Goal: Task Accomplishment & Management: Use online tool/utility

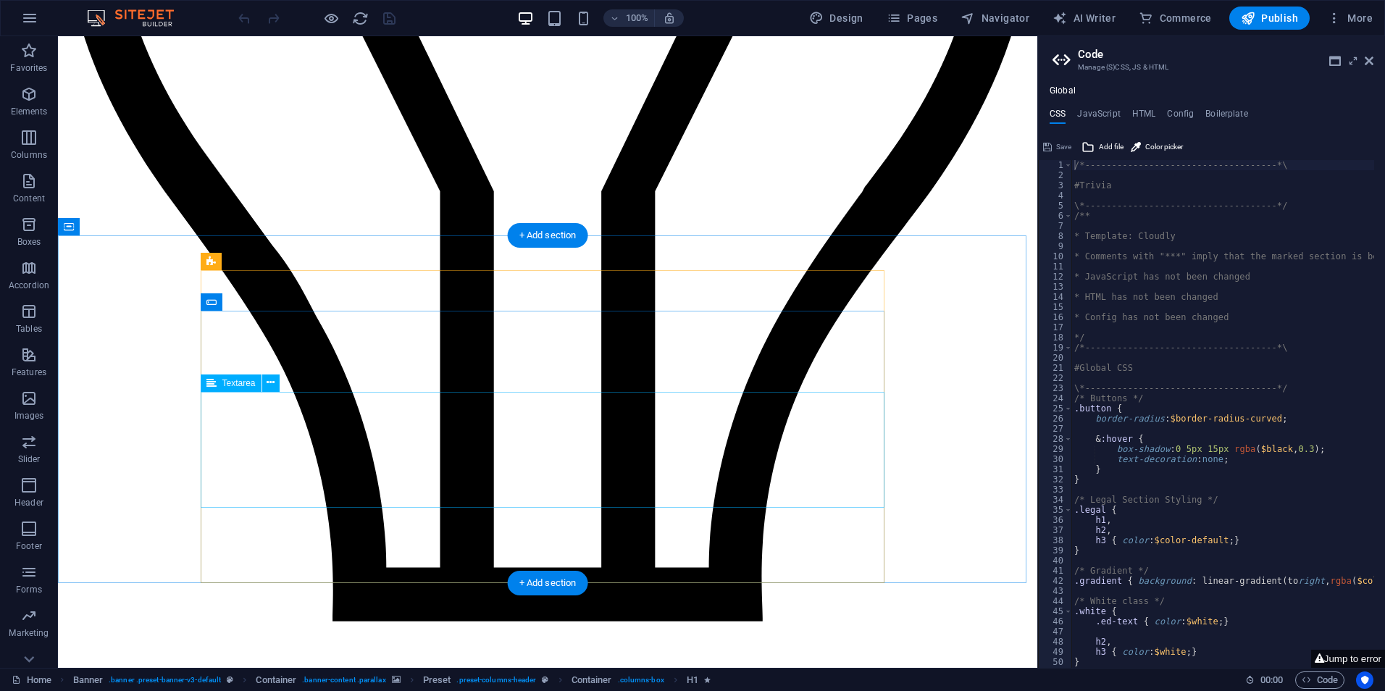
scroll to position [2718, 0]
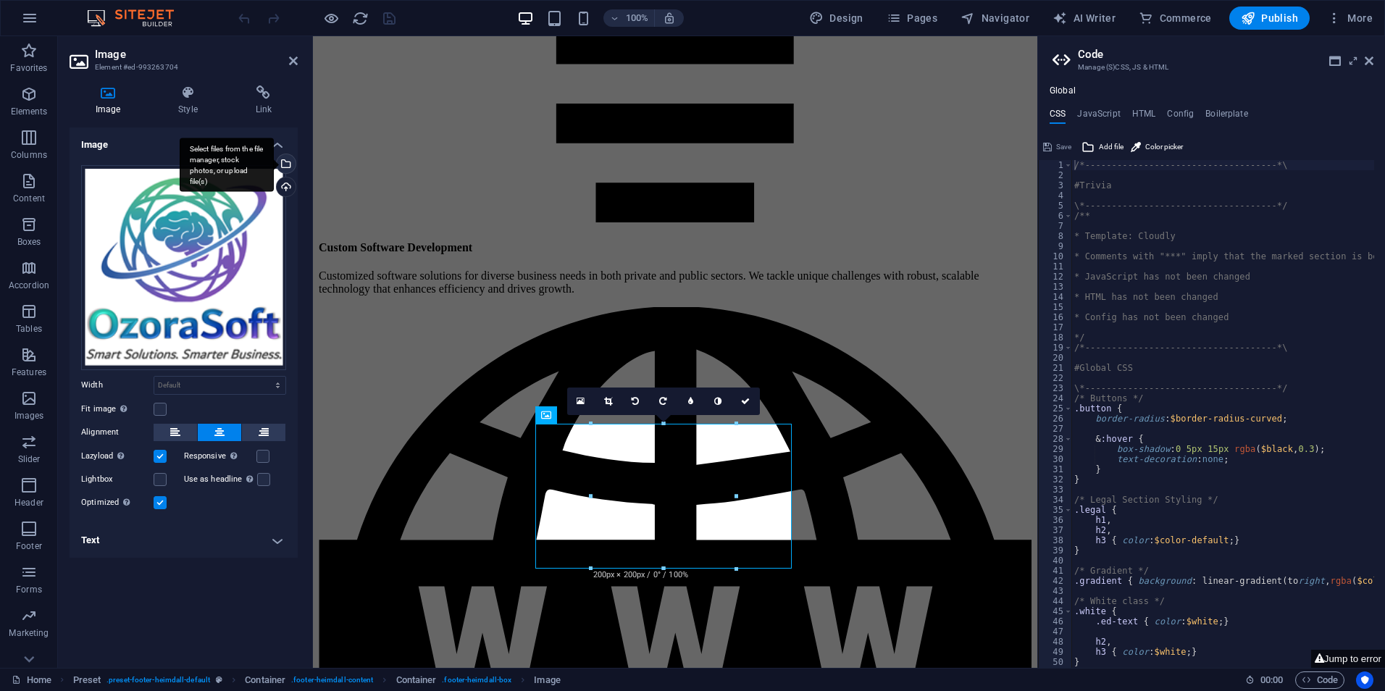
click at [285, 162] on div "Select files from the file manager, stock photos, or upload file(s)" at bounding box center [285, 165] width 22 height 22
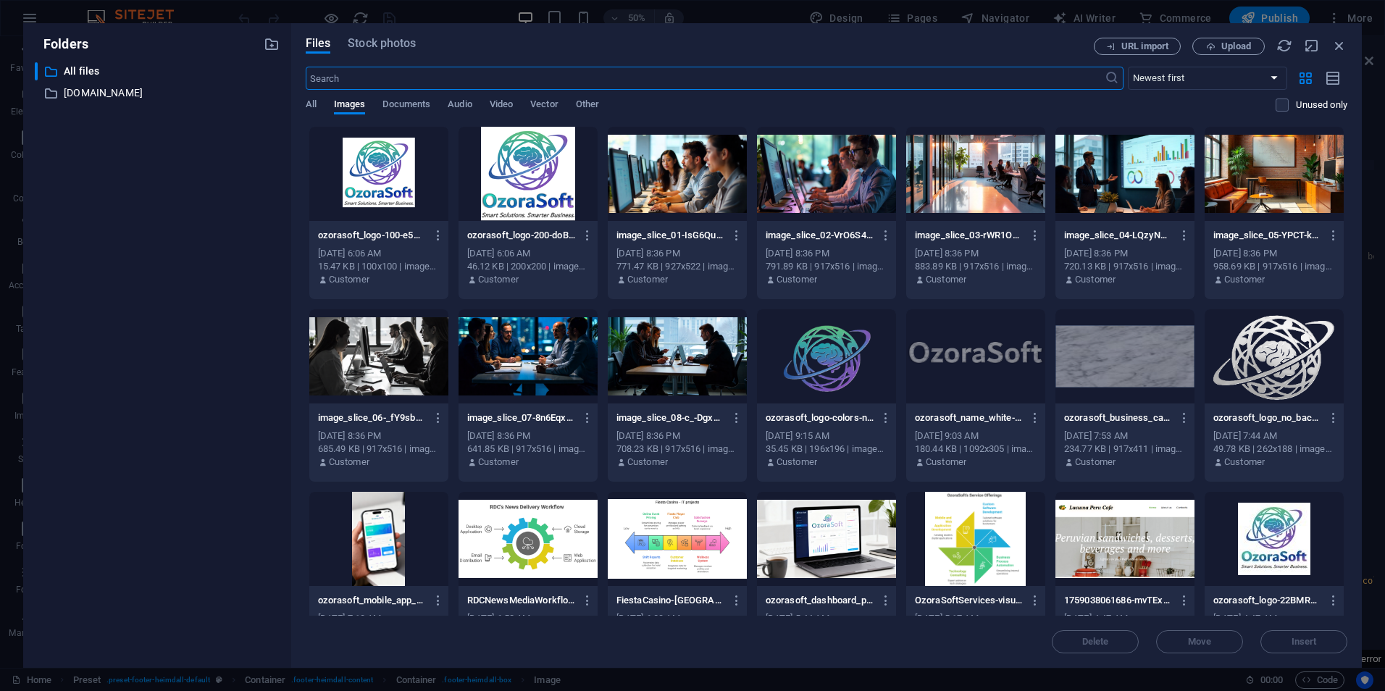
scroll to position [2086, 0]
click at [438, 230] on icon "button" at bounding box center [439, 235] width 14 height 13
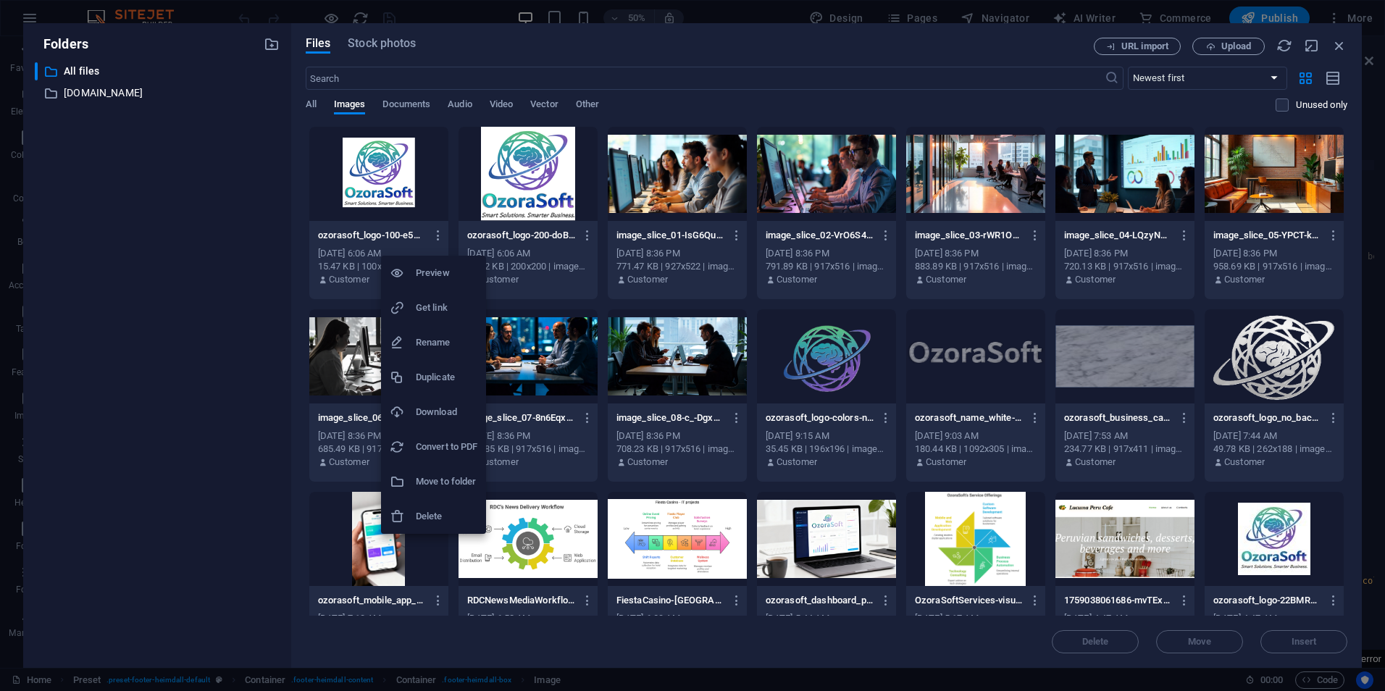
click at [437, 311] on h6 "Get link" at bounding box center [447, 307] width 62 height 17
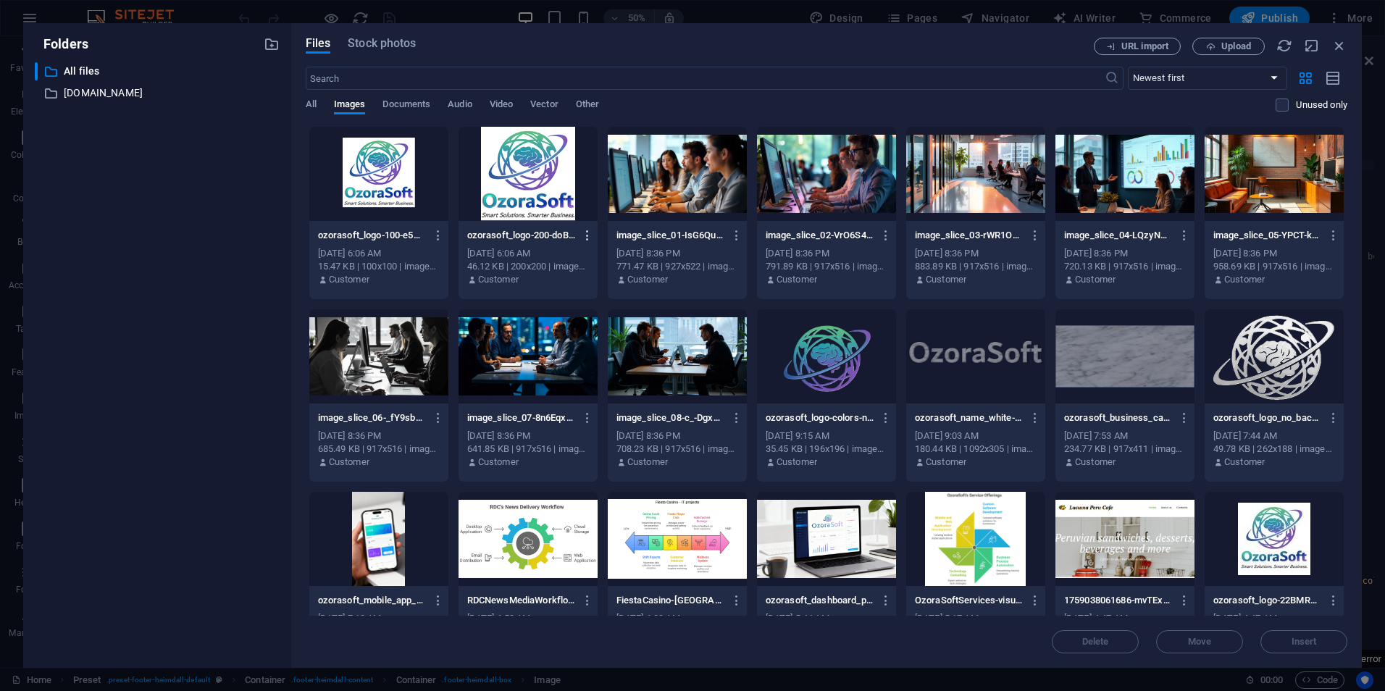
click at [585, 233] on icon "button" at bounding box center [588, 235] width 14 height 13
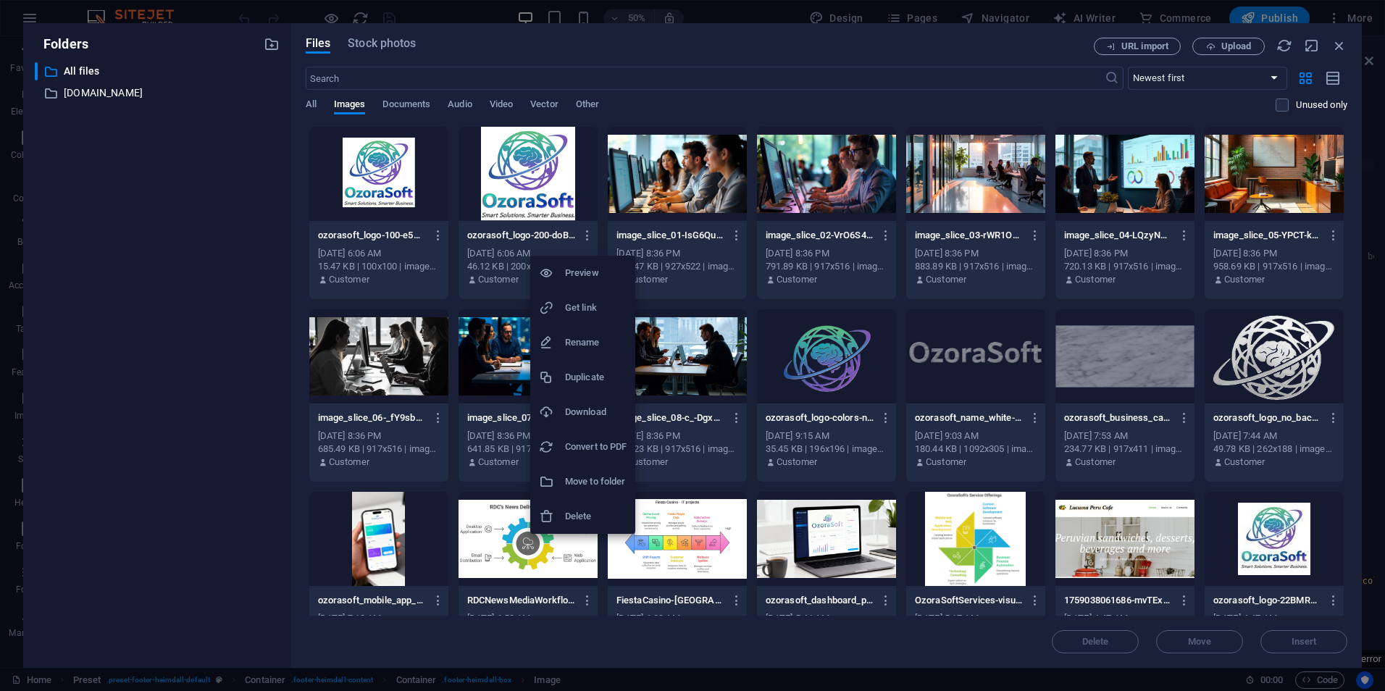
click at [605, 310] on h6 "Get link" at bounding box center [596, 307] width 62 height 17
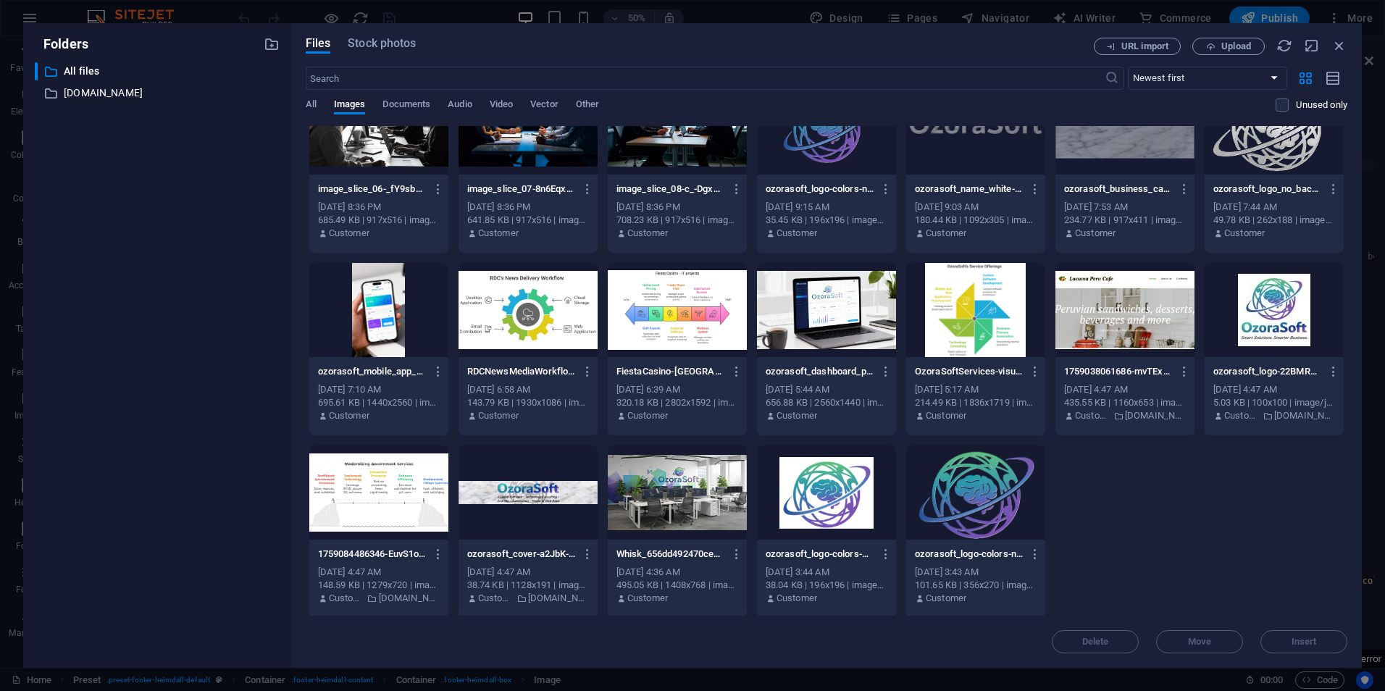
scroll to position [232, 0]
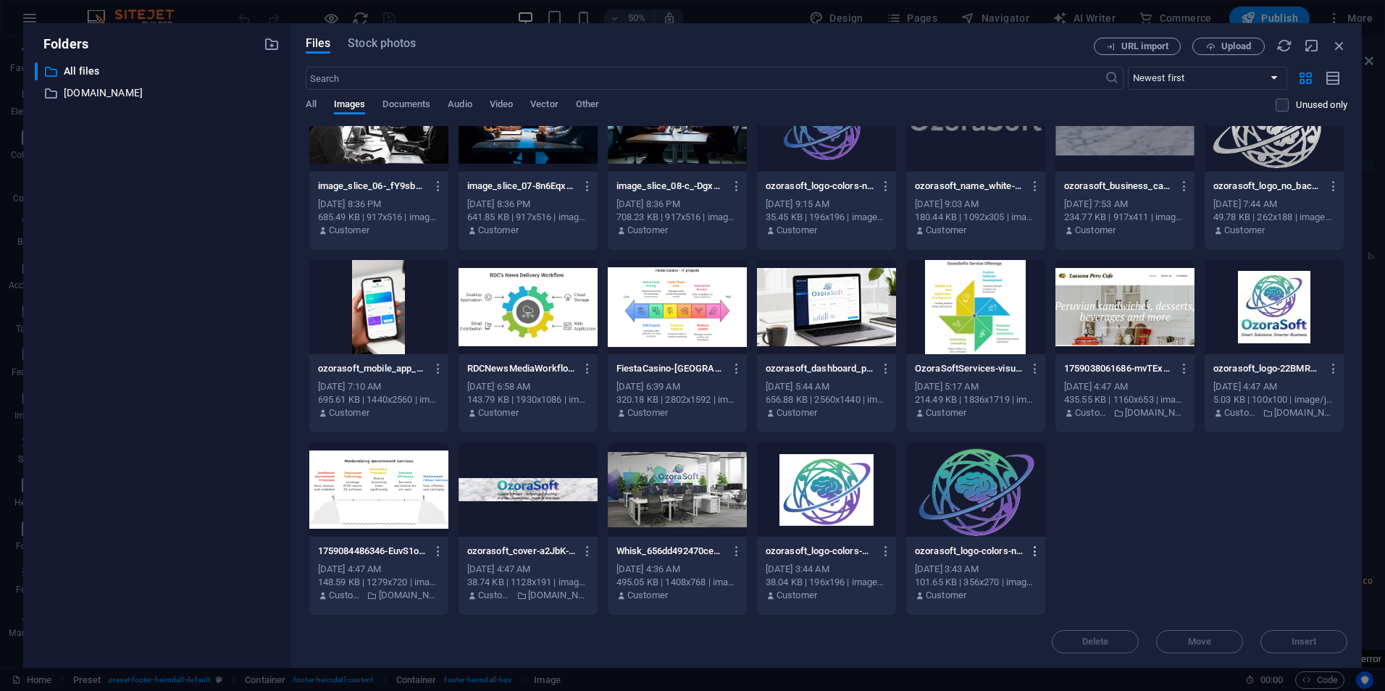
click at [1033, 550] on icon "button" at bounding box center [1036, 551] width 14 height 13
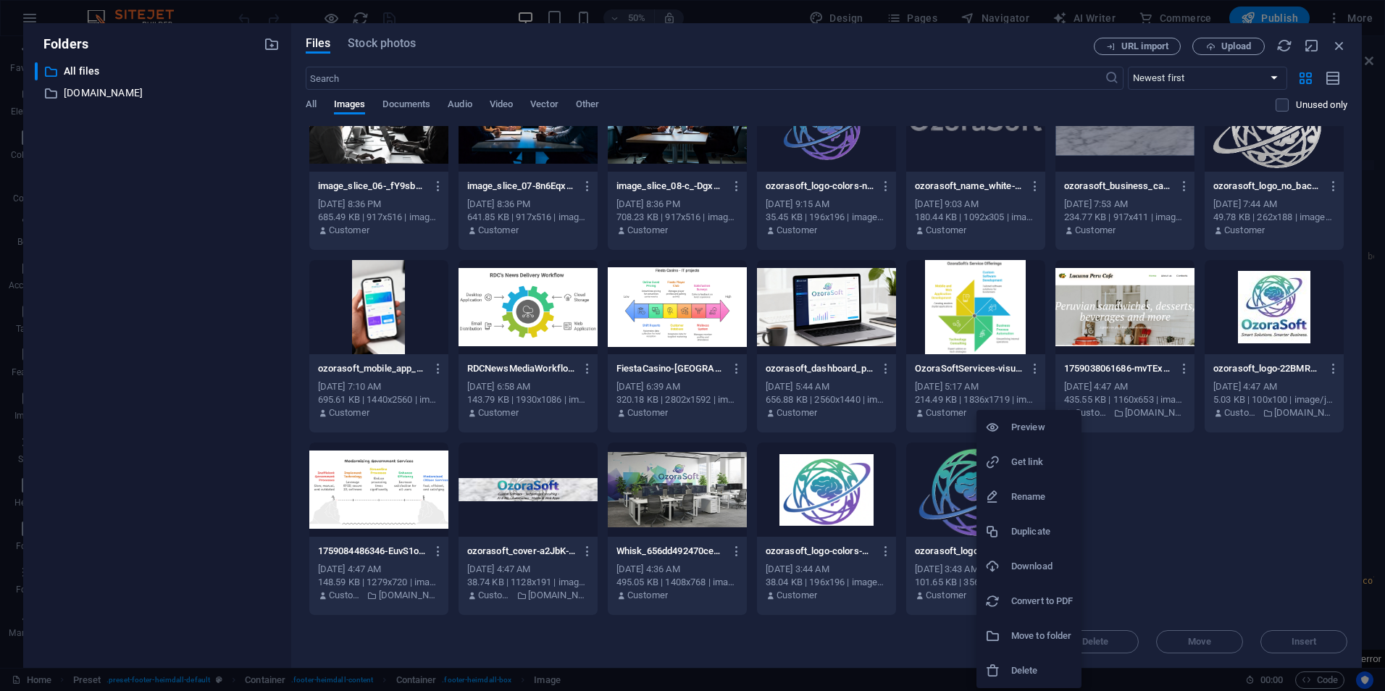
click at [1048, 463] on h6 "Get link" at bounding box center [1042, 461] width 62 height 17
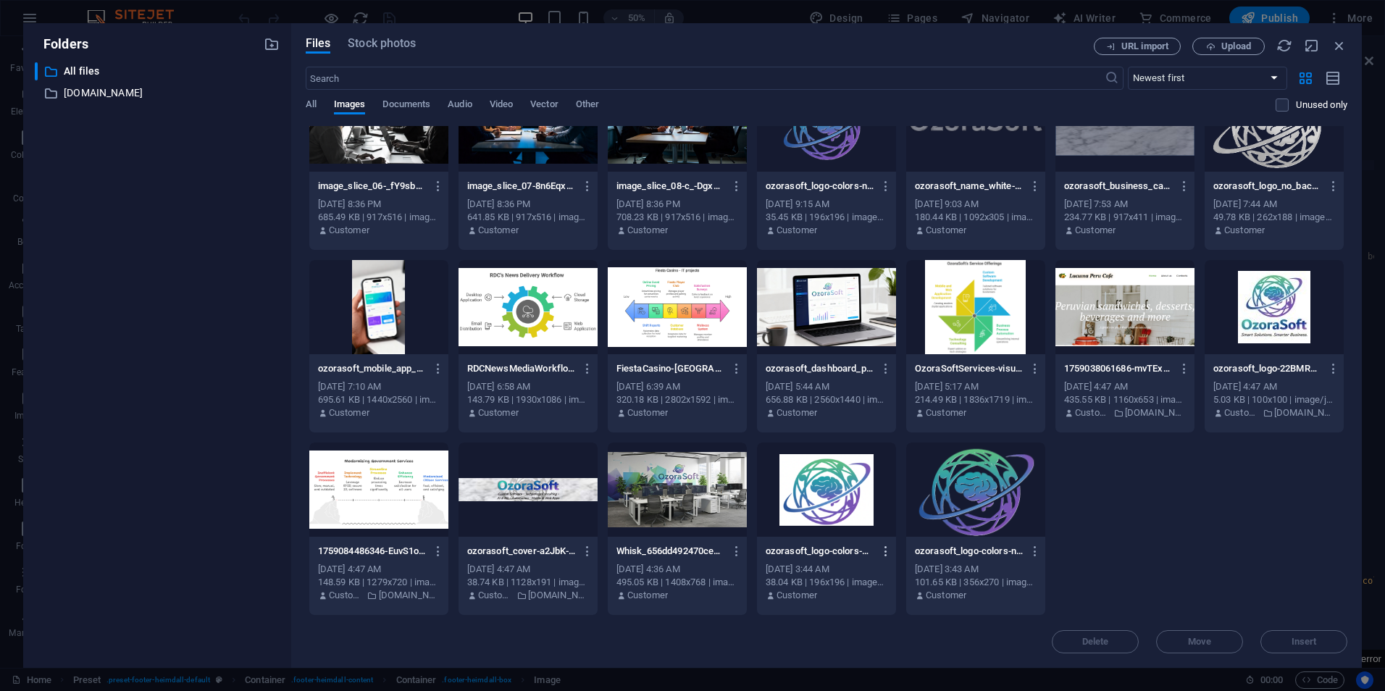
click at [885, 548] on icon "button" at bounding box center [886, 551] width 14 height 13
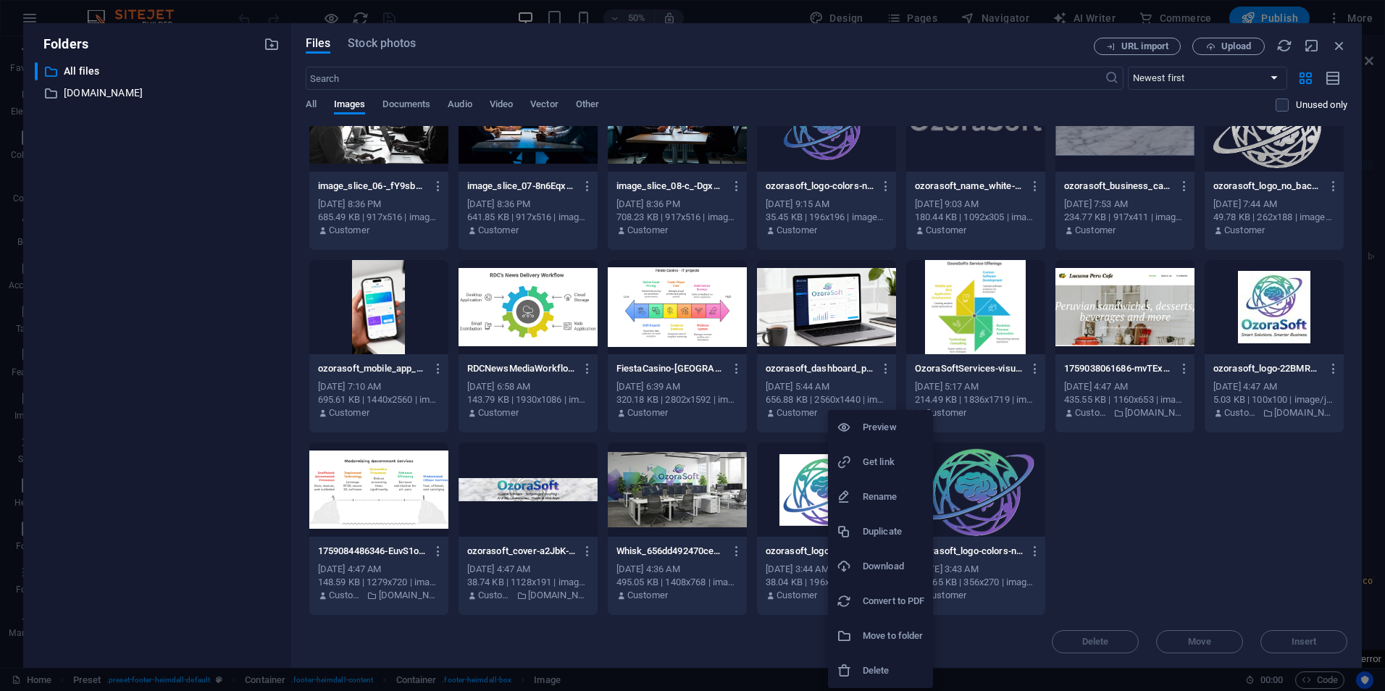
click at [1191, 524] on div at bounding box center [692, 345] width 1385 height 691
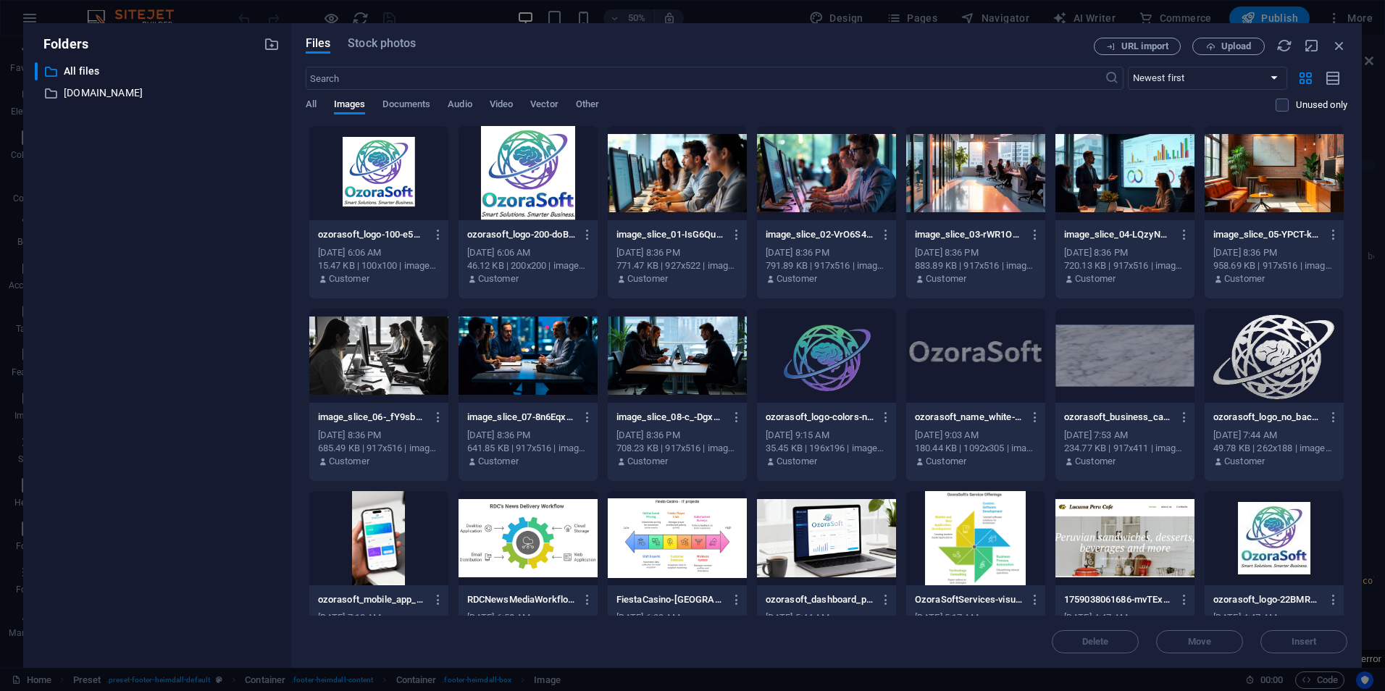
scroll to position [0, 0]
click at [1333, 414] on icon "button" at bounding box center [1334, 417] width 14 height 13
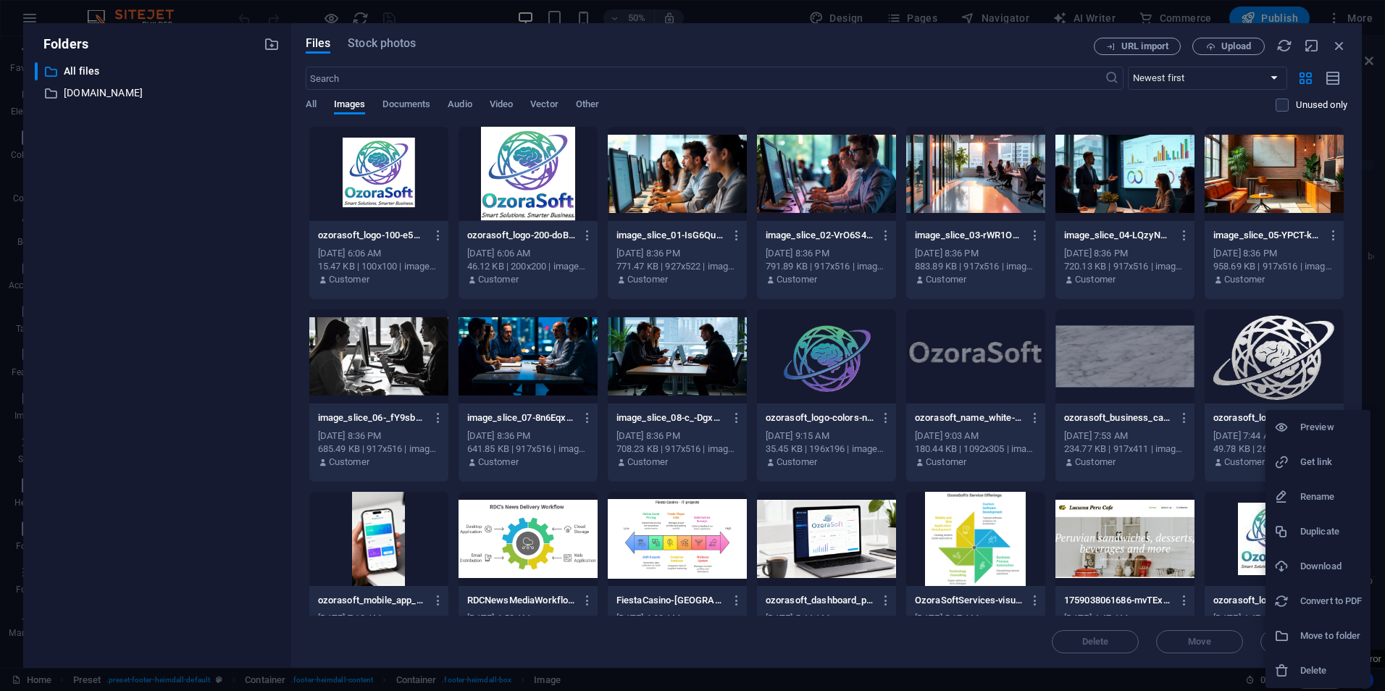
click at [1325, 461] on h6 "Get link" at bounding box center [1331, 461] width 62 height 17
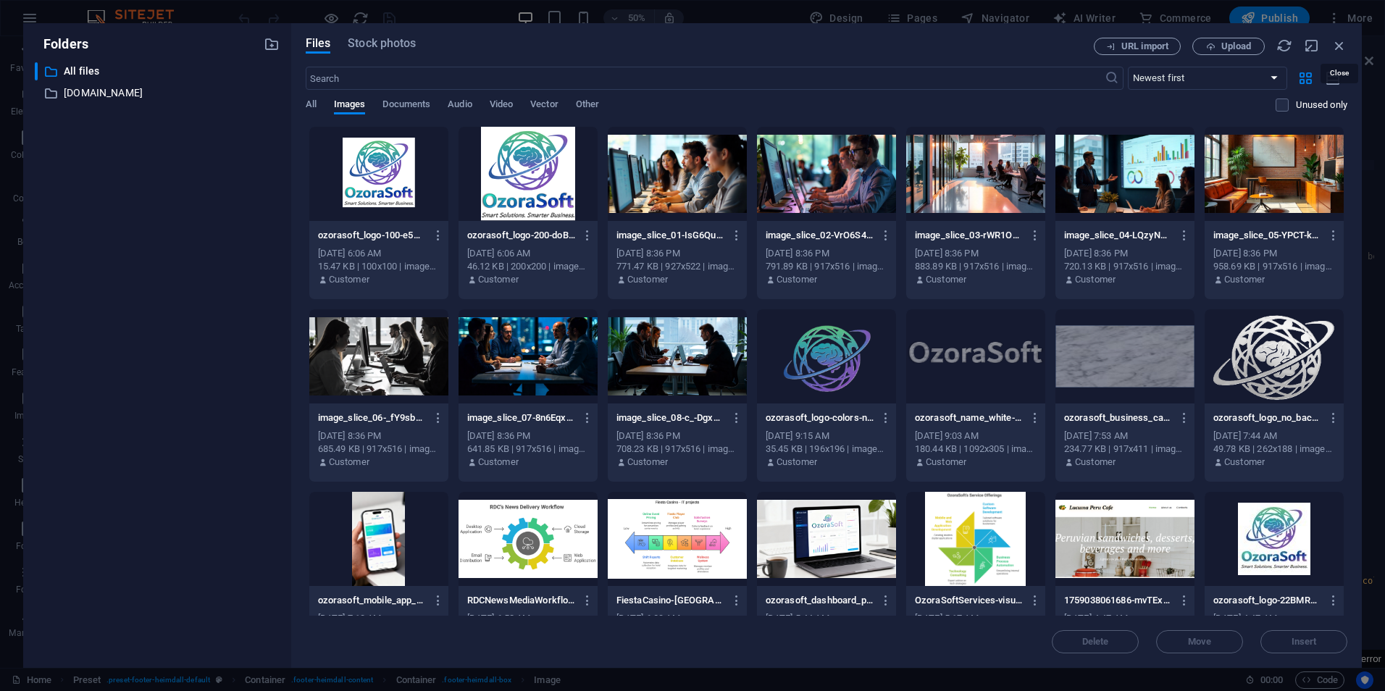
click at [1340, 47] on icon "button" at bounding box center [1339, 46] width 16 height 16
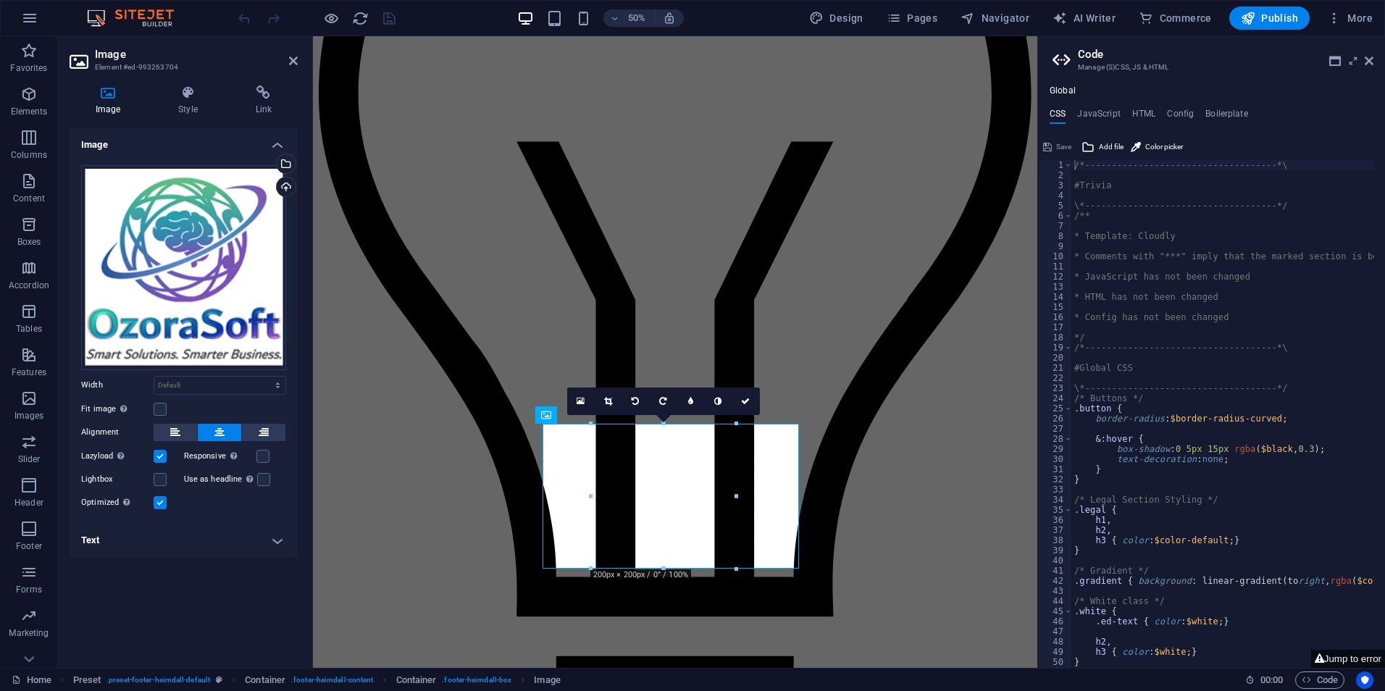
scroll to position [2718, 0]
